Goal: Task Accomplishment & Management: Manage account settings

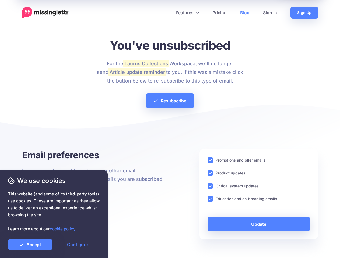
click at [170, 129] on div at bounding box center [170, 130] width 296 height 38
click at [168, 13] on icon at bounding box center [168, 12] width 3 height 3
click at [187, 13] on link "Features" at bounding box center [187, 13] width 36 height 12
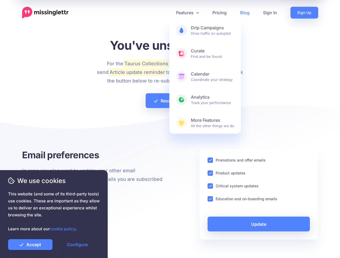
click at [210, 160] on ins at bounding box center [210, 160] width 5 height 5
click at [210, 173] on ins at bounding box center [210, 173] width 5 height 5
click at [210, 186] on ins at bounding box center [210, 186] width 5 height 5
click at [210, 199] on ins at bounding box center [210, 199] width 5 height 5
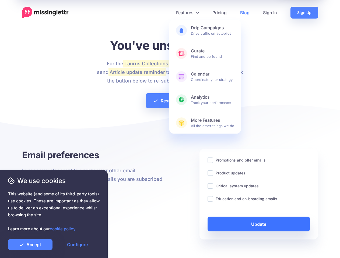
click at [259, 224] on link "Update" at bounding box center [259, 224] width 103 height 15
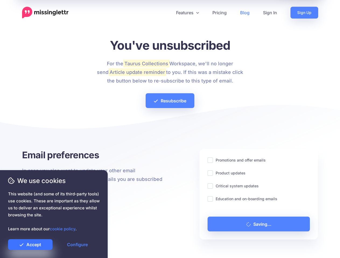
click at [30, 245] on link "Accept" at bounding box center [30, 245] width 44 height 11
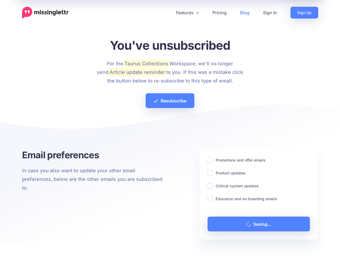
click at [77, 245] on link "Configure" at bounding box center [77, 245] width 44 height 11
